Goal: Find specific page/section

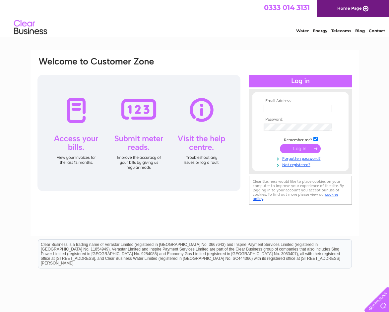
click at [268, 106] on input "text" at bounding box center [298, 108] width 68 height 7
type input "kay@mackscot.co.uk"
click at [296, 148] on input "submit" at bounding box center [300, 148] width 41 height 9
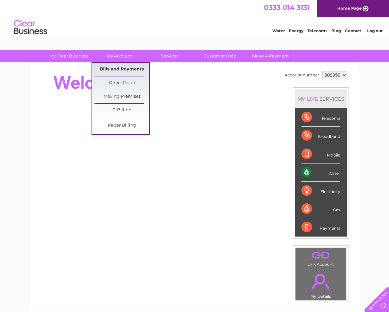
click at [118, 69] on link "Bills and Payments" at bounding box center [122, 69] width 55 height 13
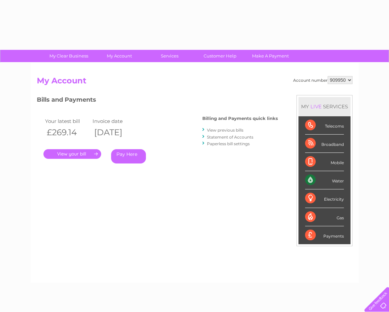
click at [63, 153] on link "." at bounding box center [72, 154] width 58 height 10
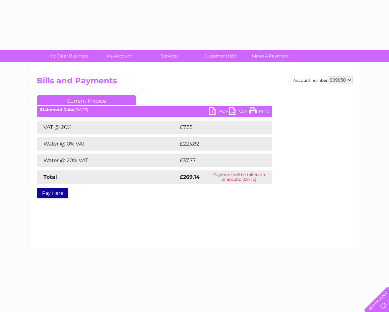
click at [212, 113] on link "PDF" at bounding box center [219, 112] width 20 height 10
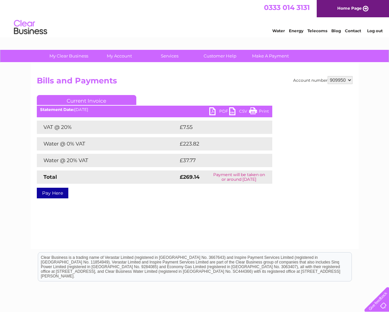
click at [375, 30] on link "Log out" at bounding box center [375, 30] width 16 height 5
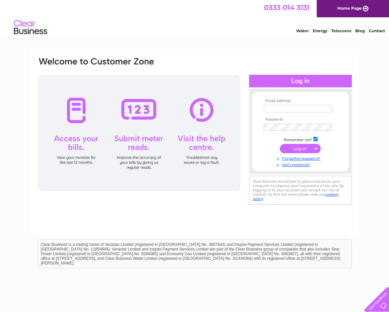
click at [272, 109] on input "text" at bounding box center [298, 108] width 68 height 7
type input "office@ajrentals.scot"
click at [297, 149] on input "submit" at bounding box center [300, 148] width 41 height 9
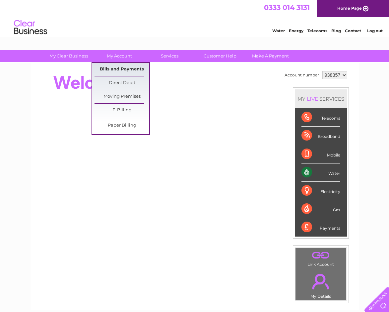
click at [117, 64] on link "Bills and Payments" at bounding box center [122, 69] width 55 height 13
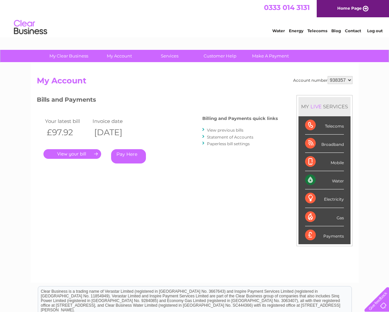
click at [68, 152] on link "." at bounding box center [72, 154] width 58 height 10
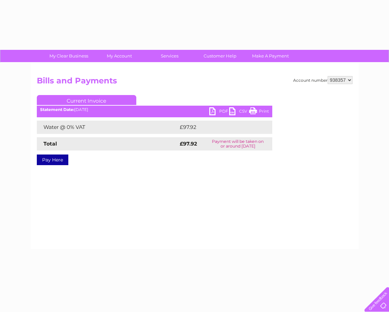
click at [213, 110] on link "PDF" at bounding box center [219, 112] width 20 height 10
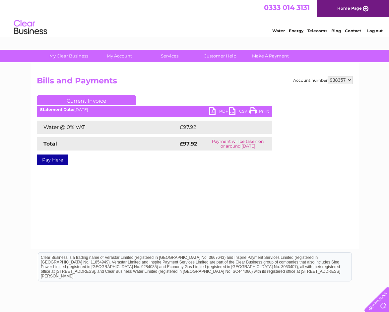
drag, startPoint x: 378, startPoint y: 31, endPoint x: 375, endPoint y: 35, distance: 5.2
click at [378, 31] on link "Log out" at bounding box center [375, 30] width 16 height 5
